Goal: Information Seeking & Learning: Learn about a topic

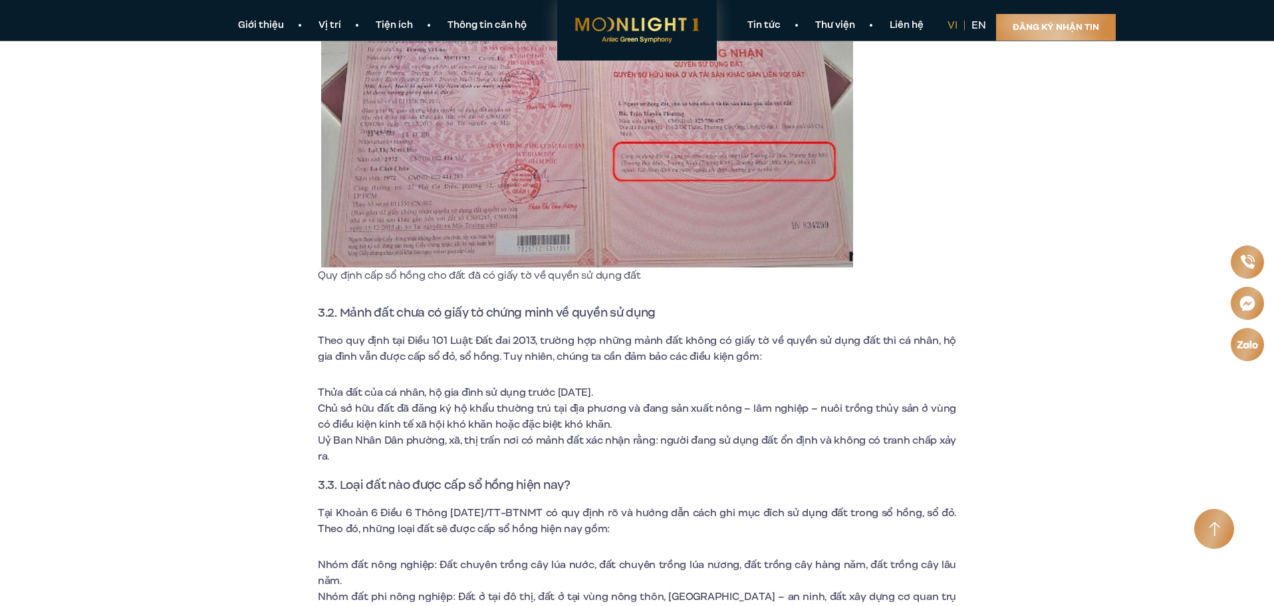
scroll to position [3053, 0]
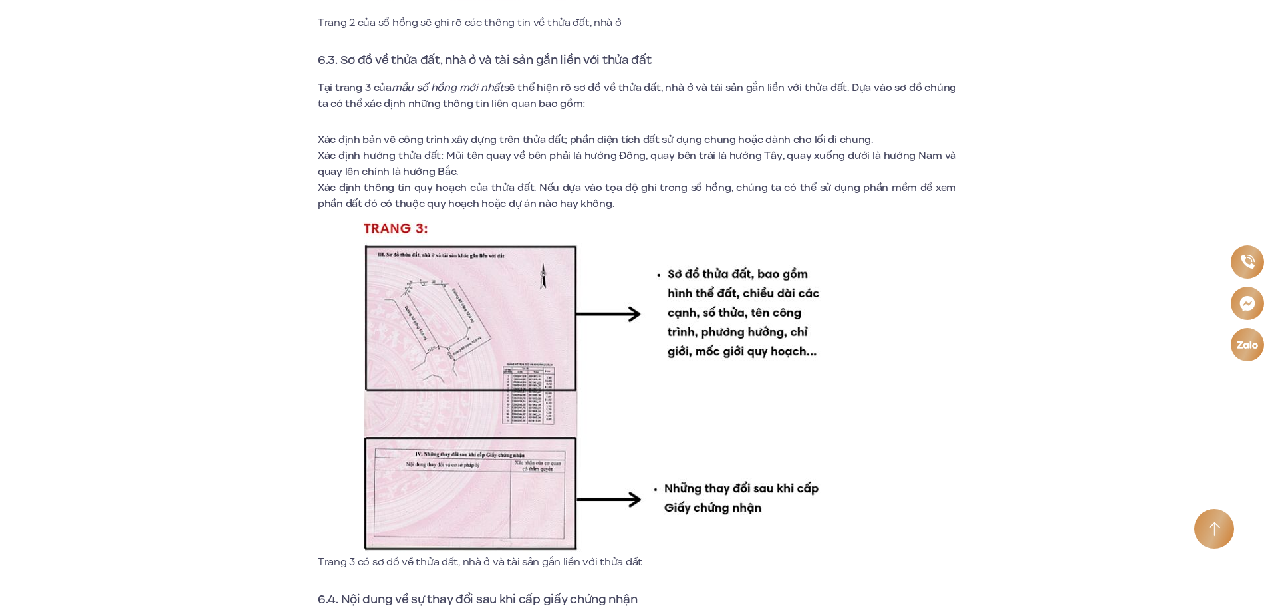
scroll to position [6983, 0]
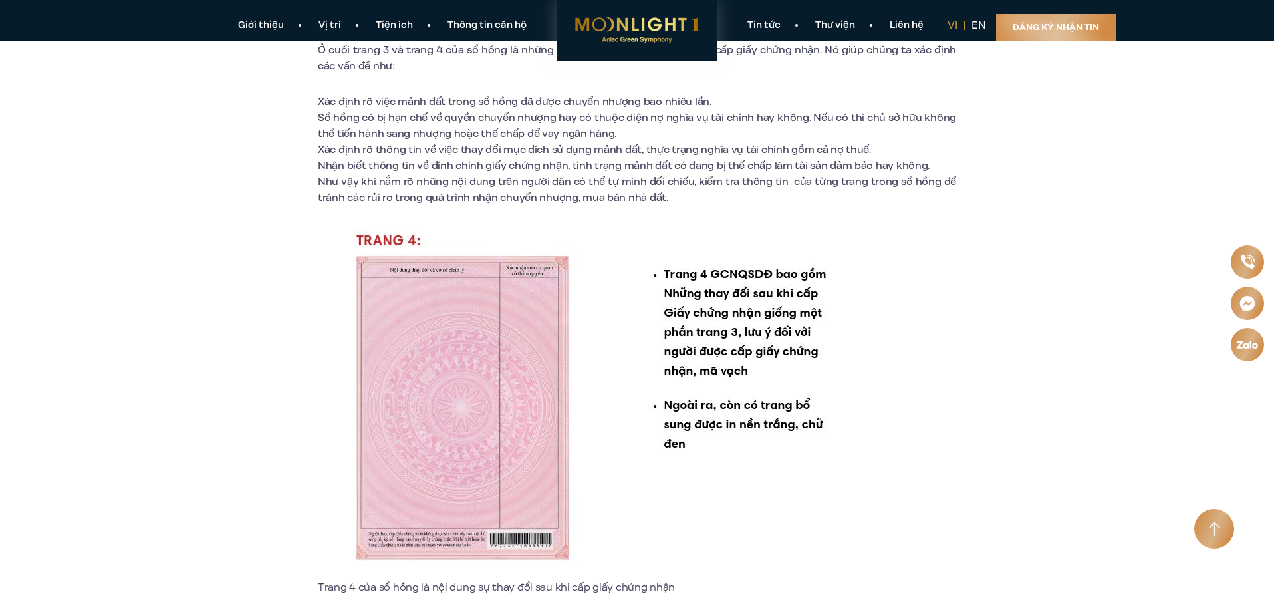
scroll to position [7249, 0]
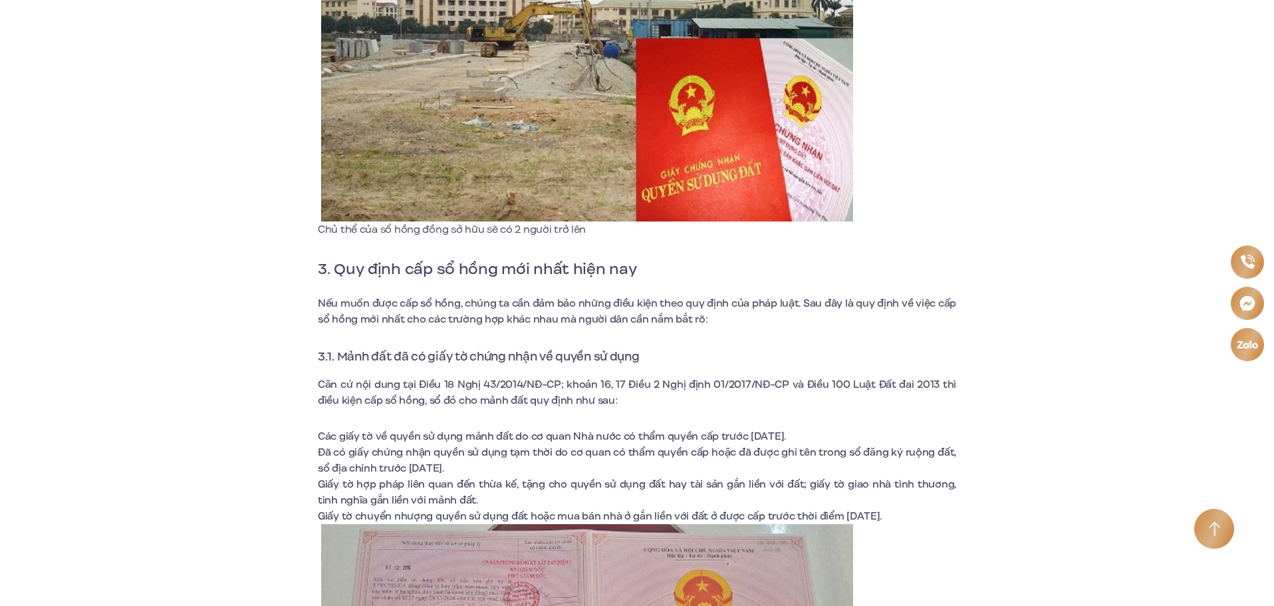
scroll to position [2660, 0]
